Goal: Information Seeking & Learning: Learn about a topic

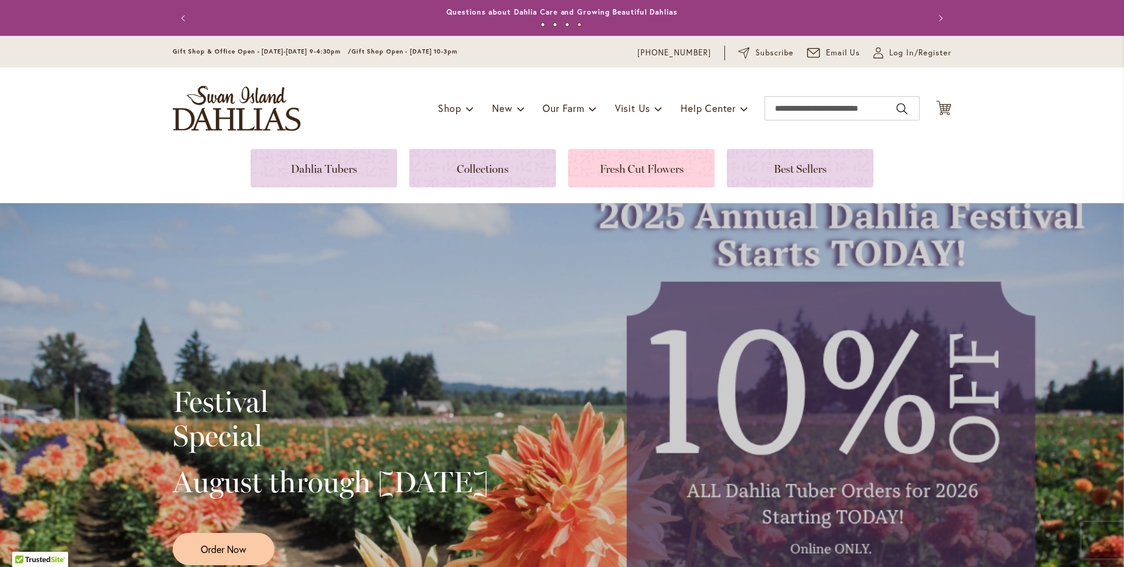
click at [669, 173] on link at bounding box center [641, 168] width 147 height 38
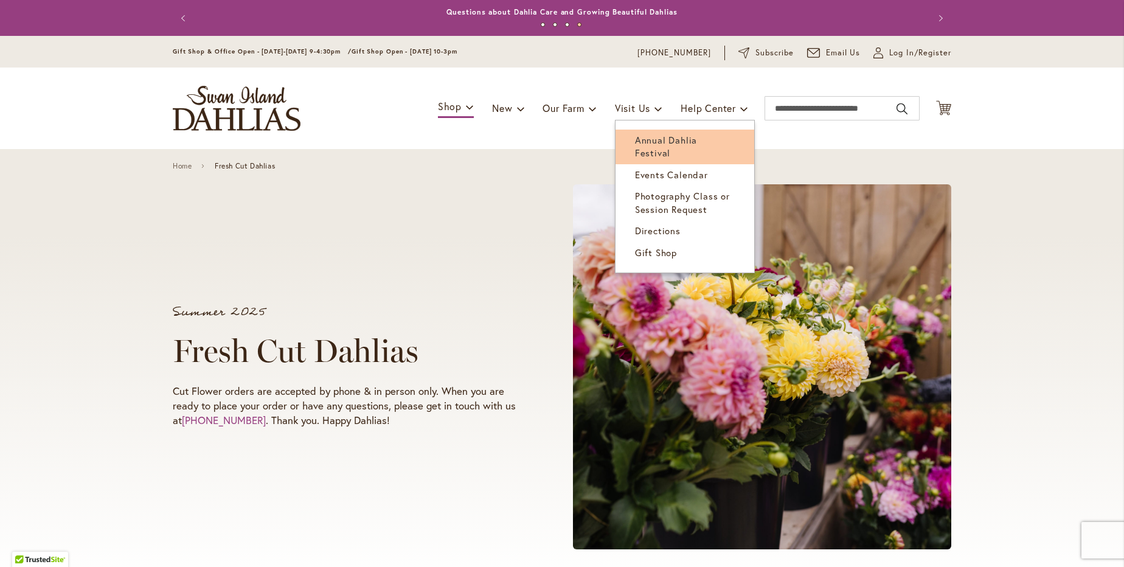
click at [634, 133] on link "Annual Dahlia Festival" at bounding box center [684, 147] width 139 height 35
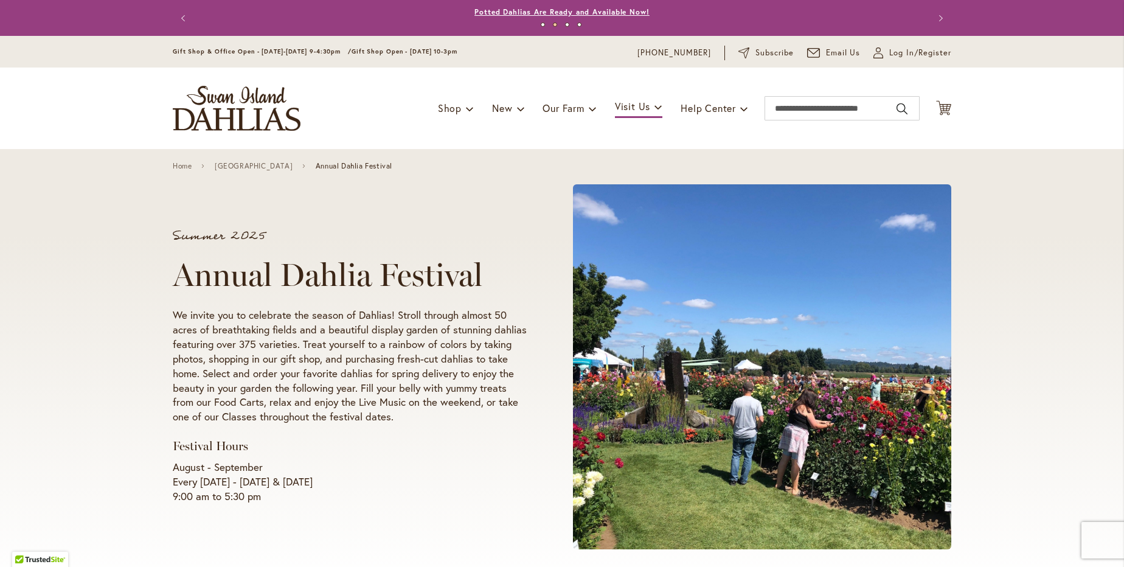
click at [548, 14] on link "Potted Dahlias Are Ready and Available Now!" at bounding box center [561, 11] width 175 height 9
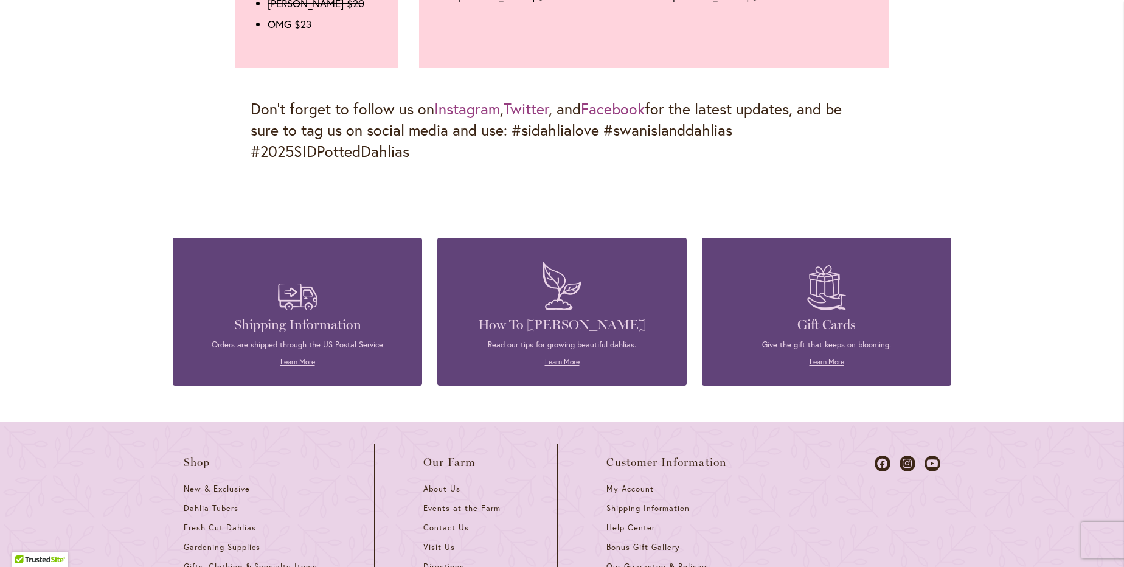
scroll to position [1759, 0]
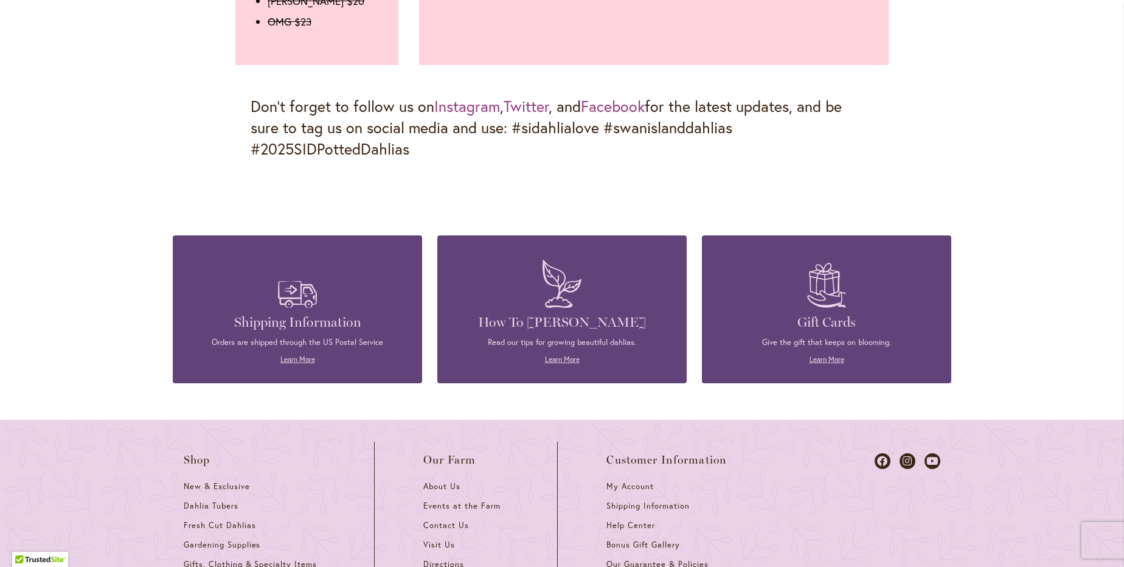
click at [607, 337] on p "Read our tips for growing beautiful dahlias." at bounding box center [562, 342] width 213 height 11
click at [568, 355] on link "Learn More" at bounding box center [562, 359] width 35 height 9
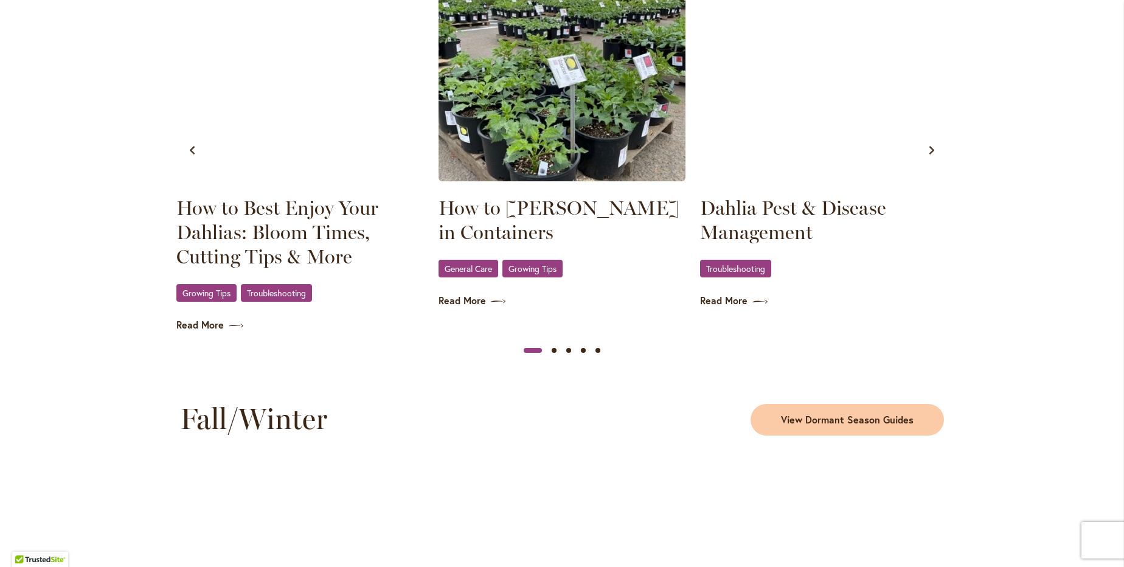
scroll to position [1258, 0]
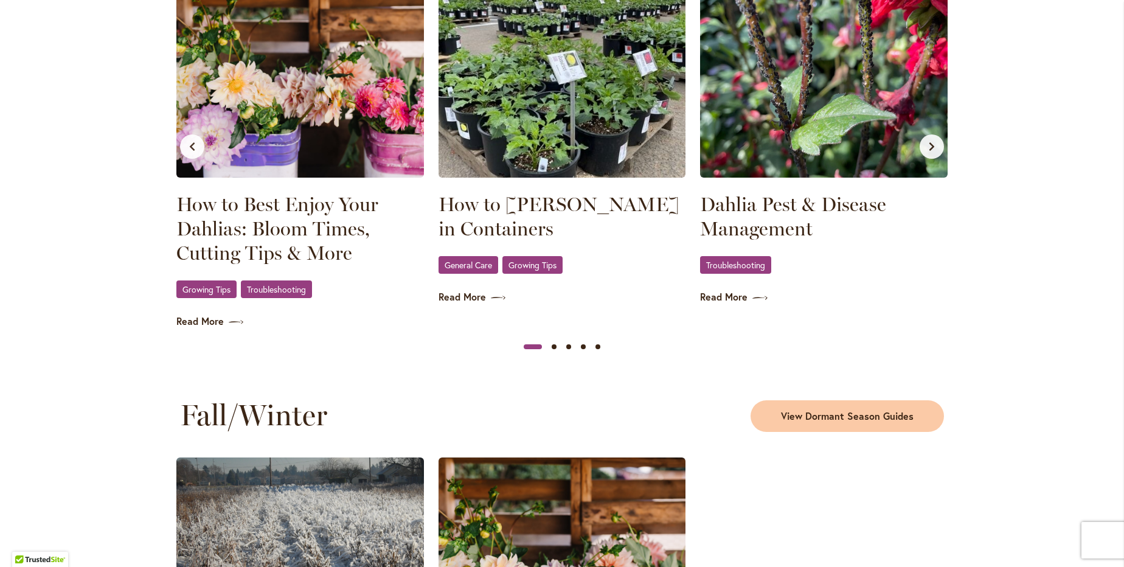
click at [196, 299] on div "Growing Tips , Troubleshooting" at bounding box center [300, 290] width 248 height 20
click at [194, 293] on span "Growing Tips" at bounding box center [206, 289] width 48 height 8
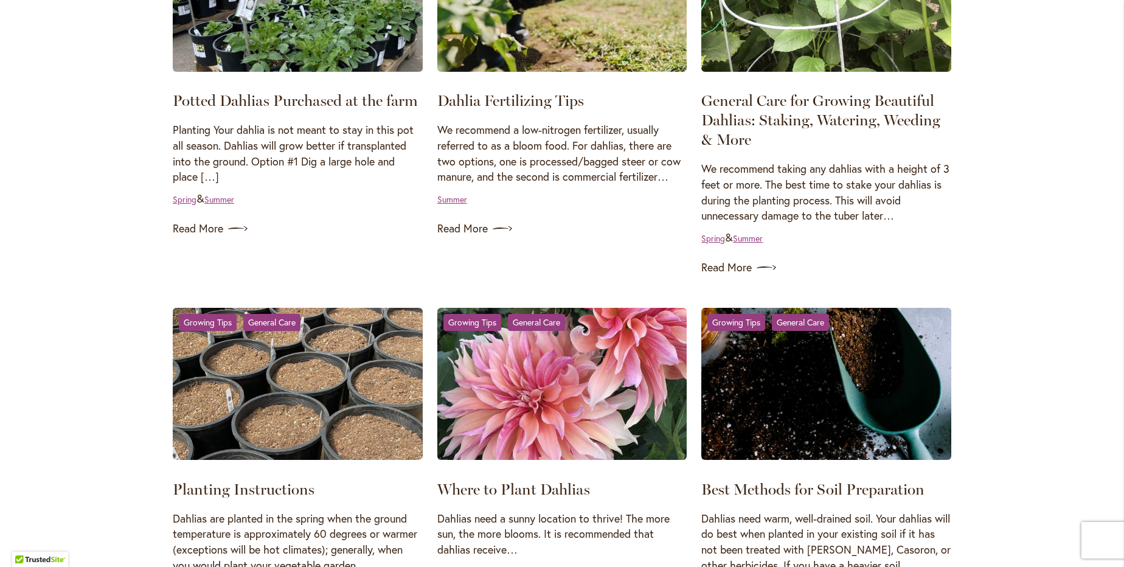
scroll to position [342, 0]
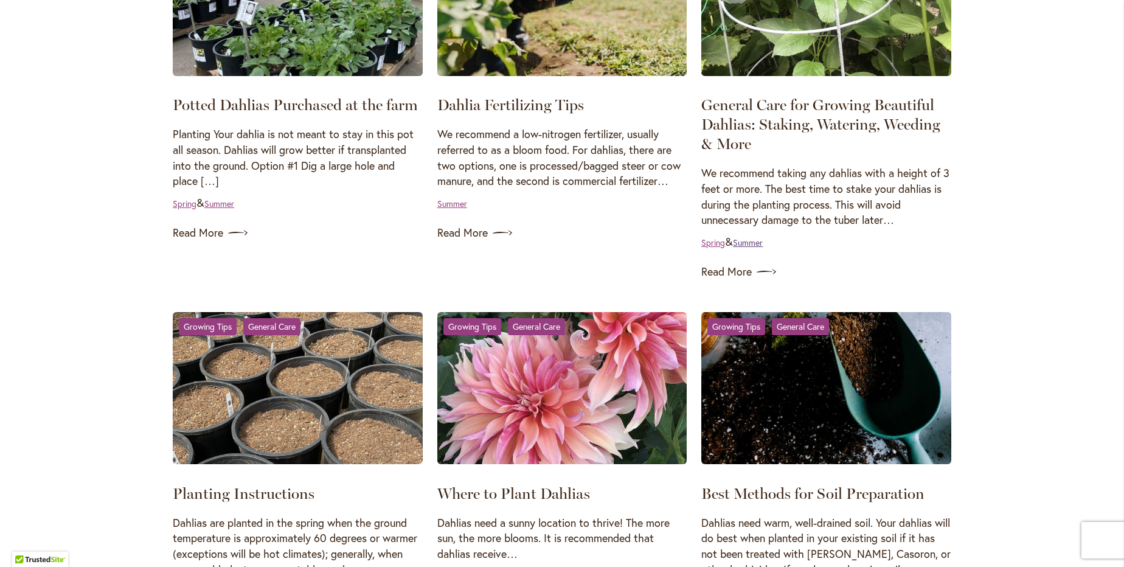
click at [754, 245] on link "Summer" at bounding box center [748, 243] width 30 height 12
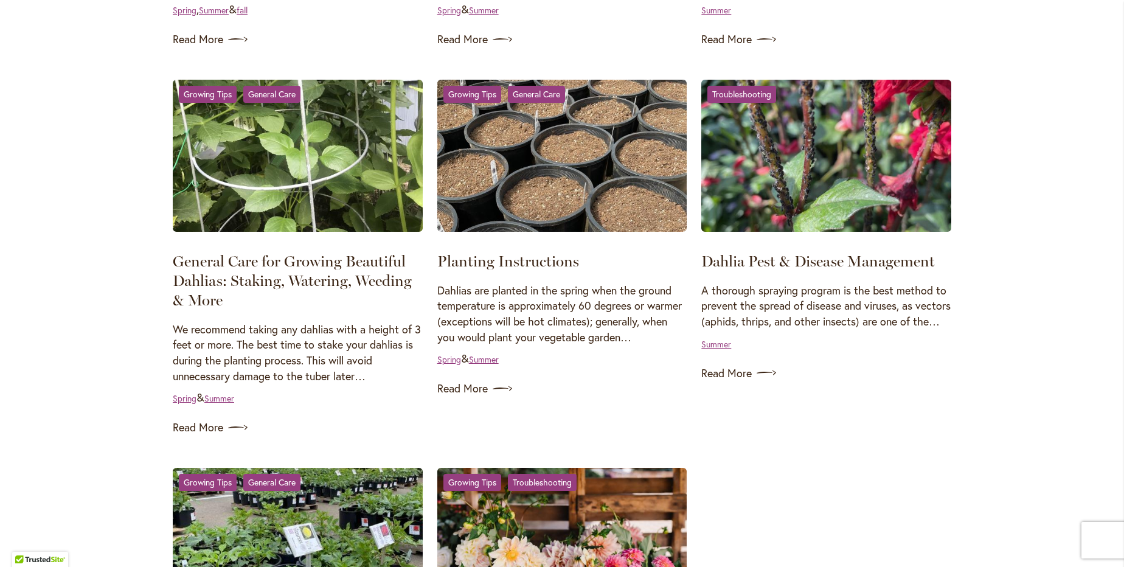
scroll to position [551, 0]
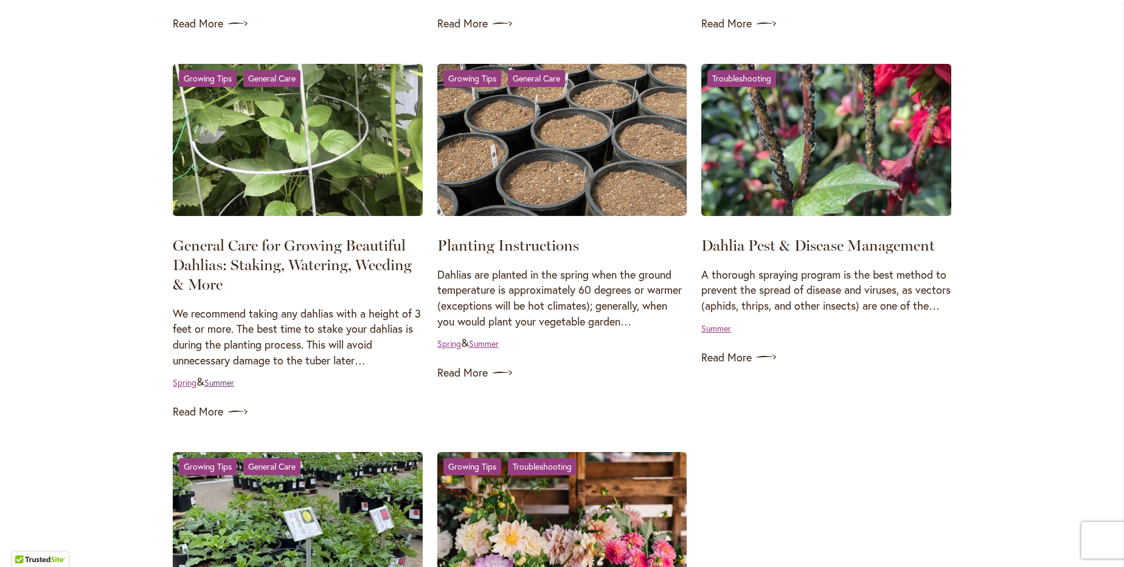
click at [223, 383] on link "Summer" at bounding box center [219, 382] width 30 height 12
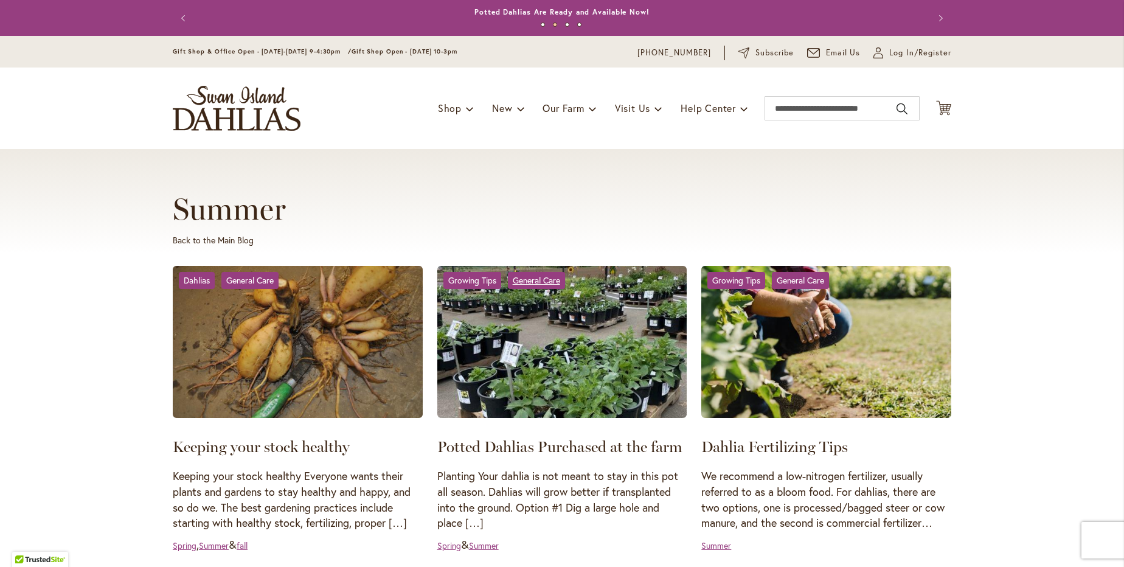
click at [521, 280] on link "General Care" at bounding box center [536, 280] width 57 height 17
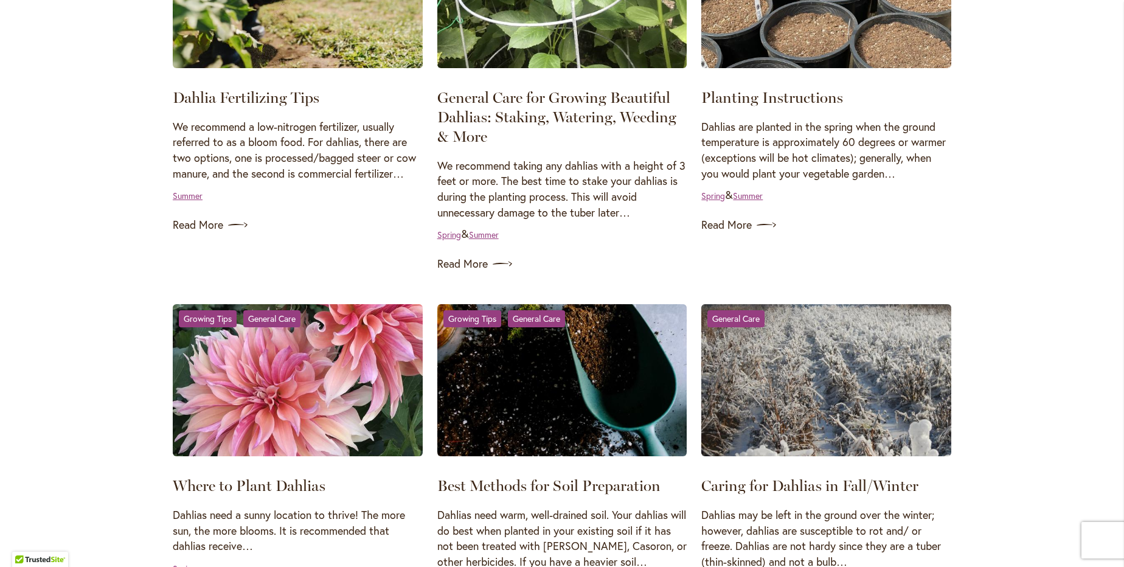
scroll to position [683, 0]
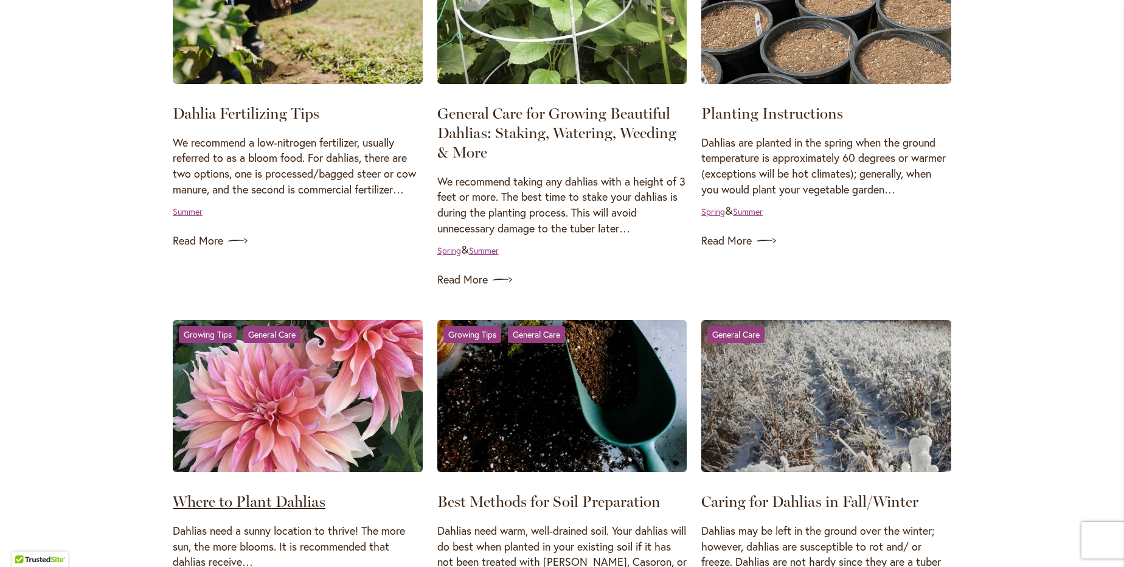
click at [247, 501] on link "Where to Plant Dahlias" at bounding box center [249, 501] width 153 height 18
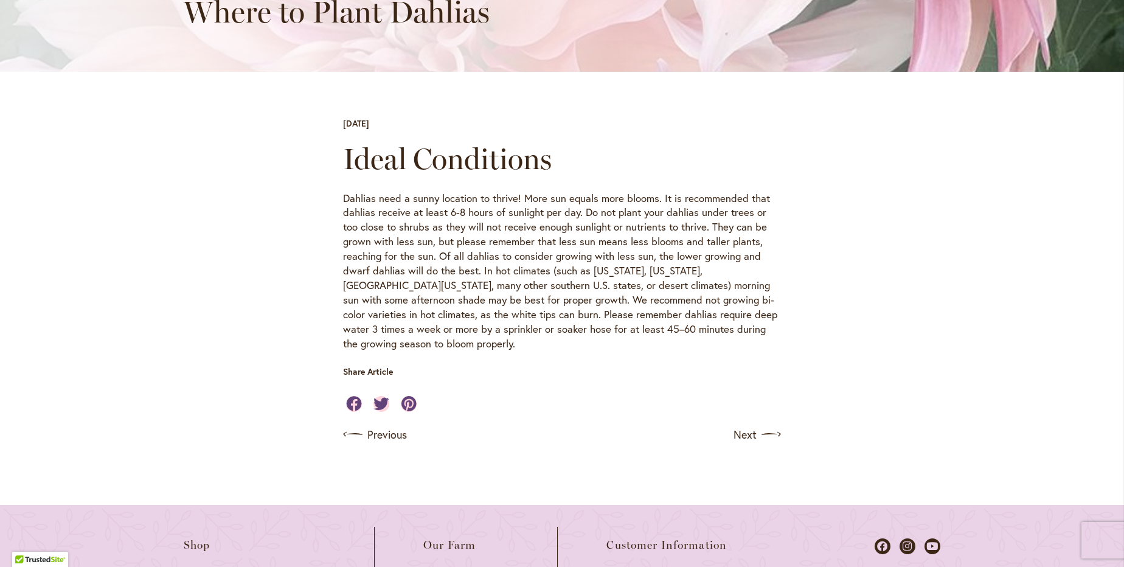
scroll to position [296, 0]
